Goal: Information Seeking & Learning: Learn about a topic

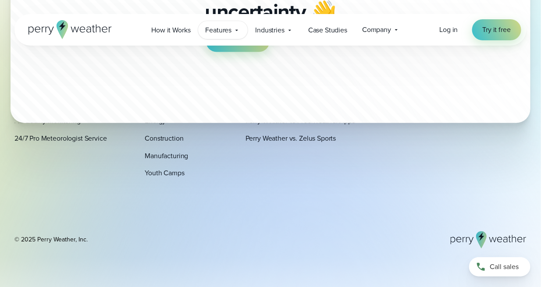
scroll to position [2698, 0]
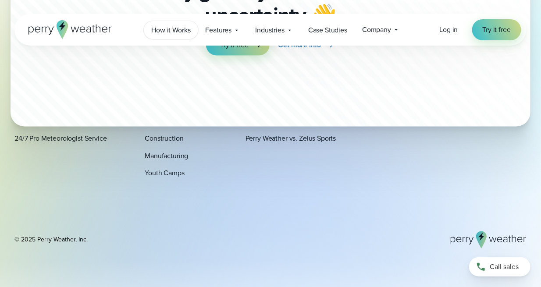
click at [180, 31] on span "How it Works" at bounding box center [170, 30] width 39 height 11
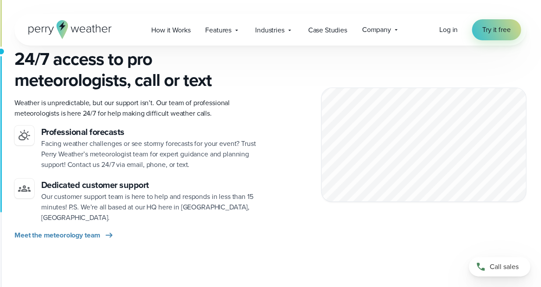
scroll to position [1227, 0]
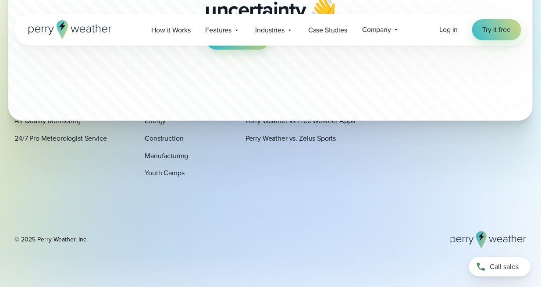
scroll to position [2698, 0]
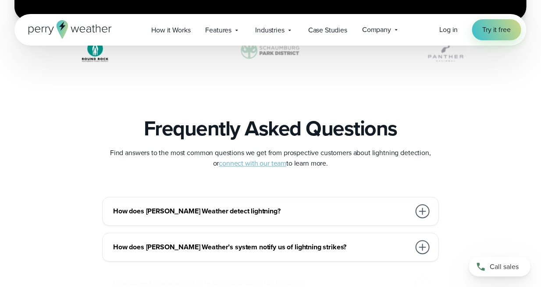
scroll to position [1840, 0]
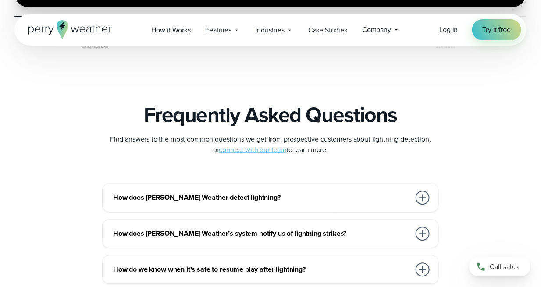
click at [424, 196] on div at bounding box center [422, 198] width 14 height 14
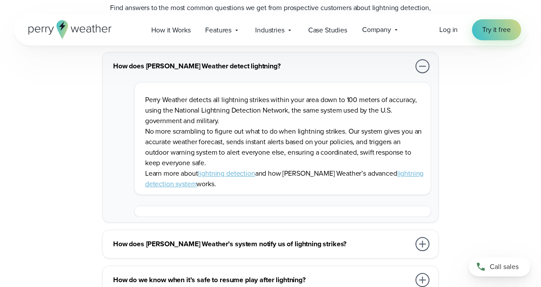
scroll to position [2015, 0]
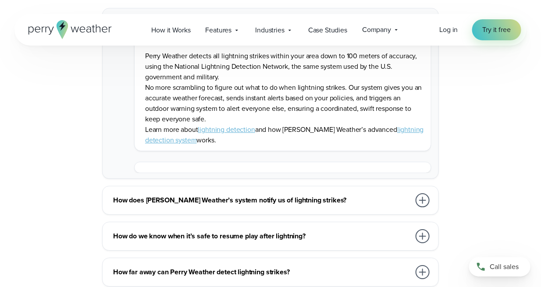
click at [423, 198] on div at bounding box center [422, 200] width 14 height 14
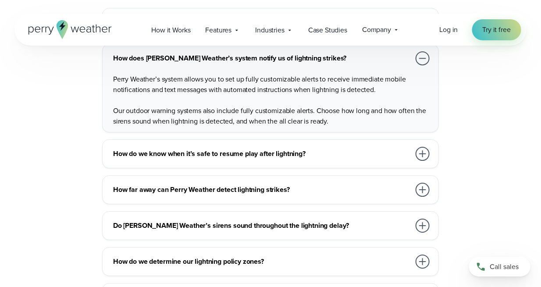
click at [422, 186] on div at bounding box center [422, 190] width 14 height 14
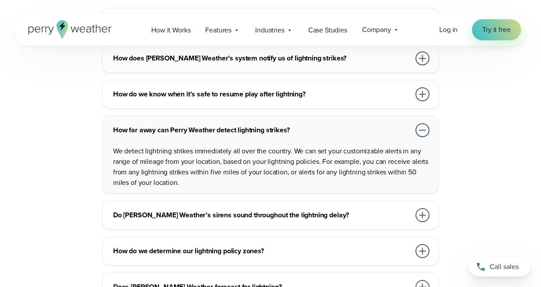
scroll to position [2058, 0]
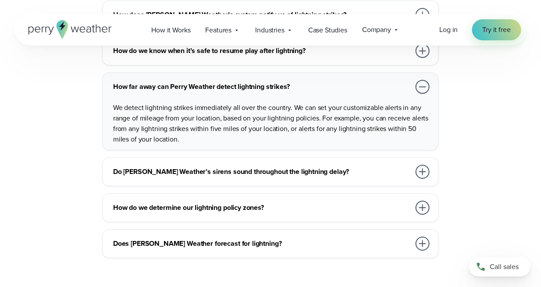
click at [423, 204] on div at bounding box center [422, 208] width 14 height 14
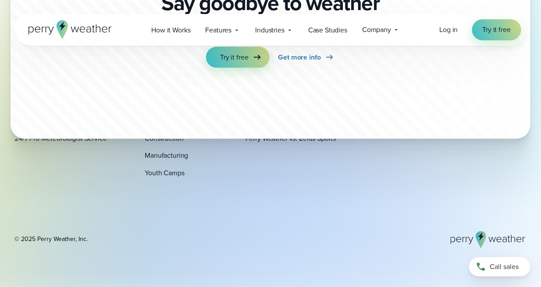
scroll to position [2692, 0]
